Goal: Task Accomplishment & Management: Manage account settings

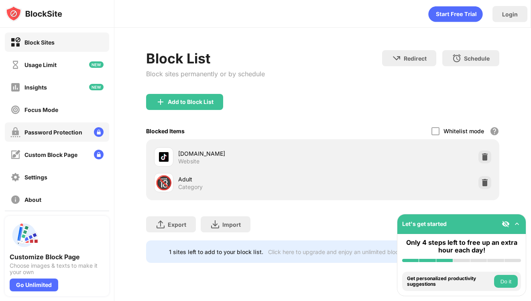
scroll to position [33, 0]
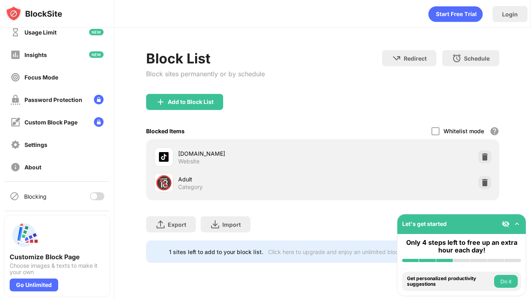
click at [96, 197] on div at bounding box center [94, 196] width 6 height 6
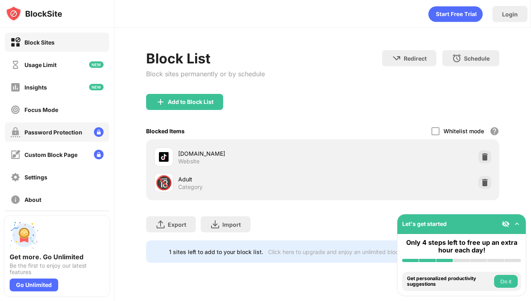
scroll to position [33, 0]
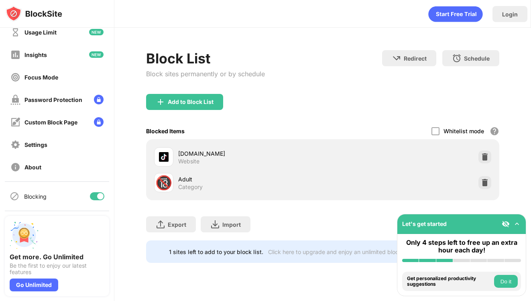
click at [98, 197] on div at bounding box center [100, 196] width 6 height 6
